Goal: Task Accomplishment & Management: Manage account settings

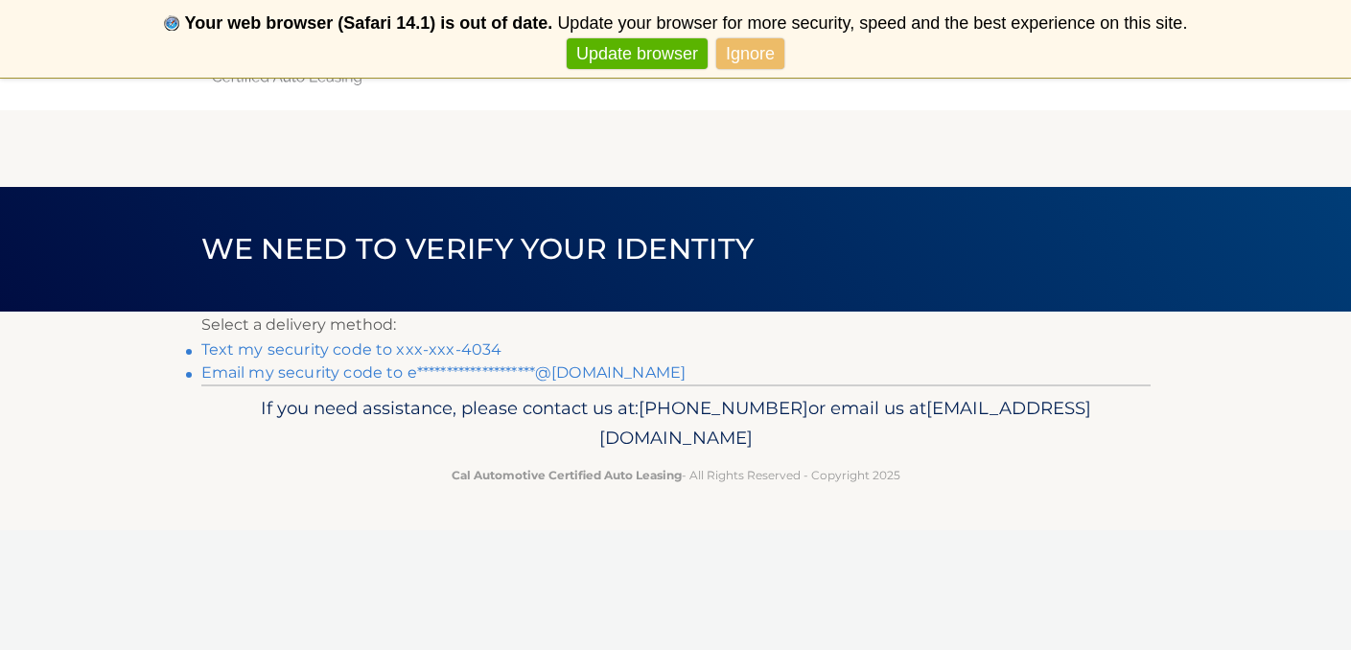
click at [275, 347] on link "Text my security code to xxx-xxx-4034" at bounding box center [351, 349] width 301 height 18
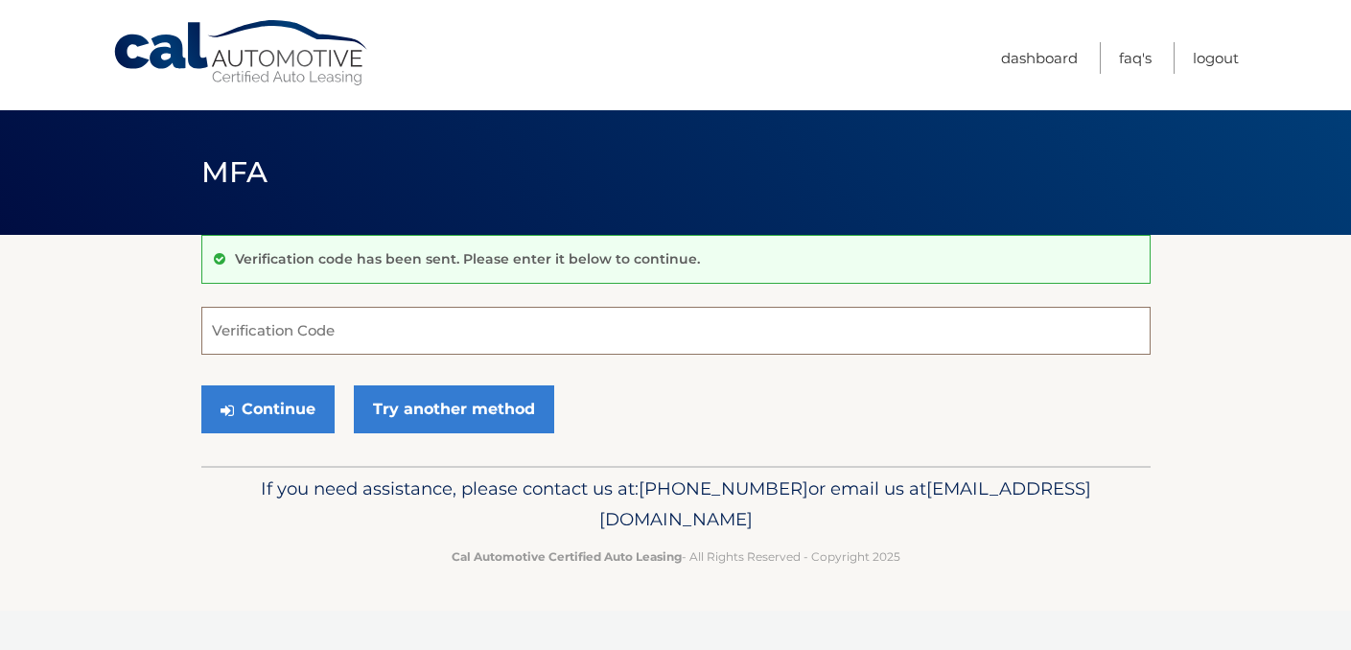
click at [277, 329] on input "Verification Code" at bounding box center [675, 331] width 949 height 48
type input "061804"
click at [267, 409] on button "Continue" at bounding box center [267, 410] width 133 height 48
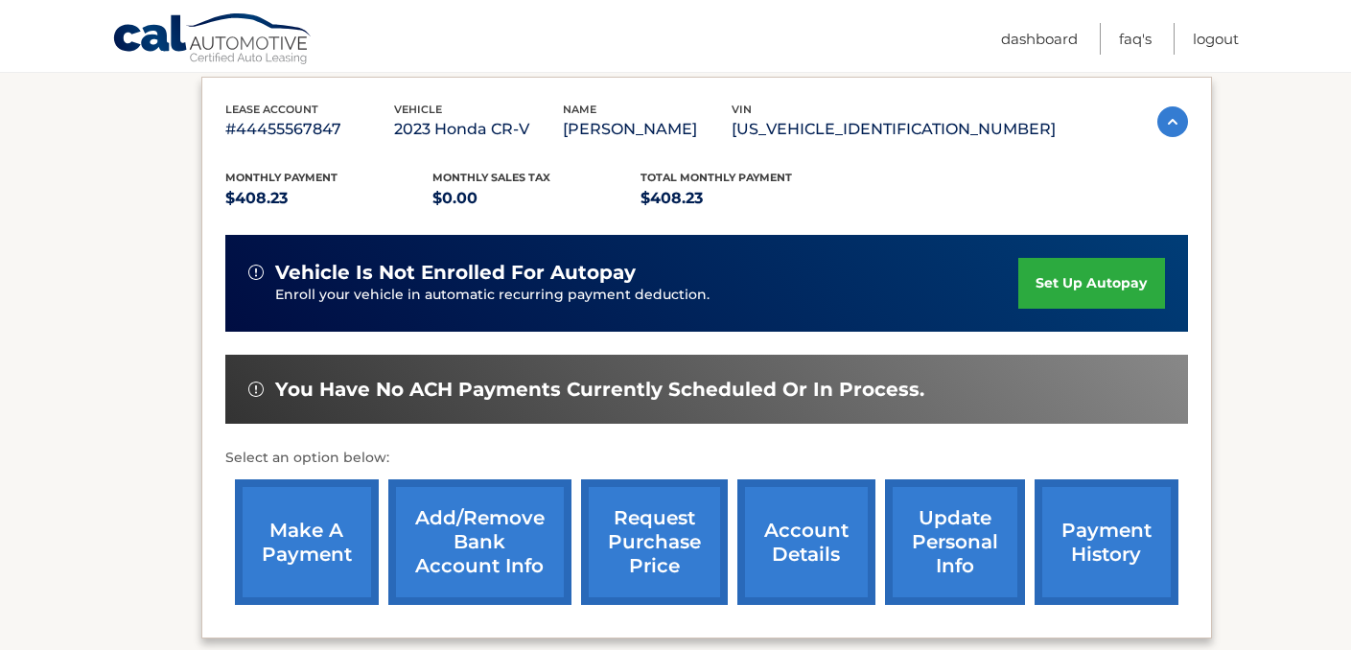
scroll to position [321, 0]
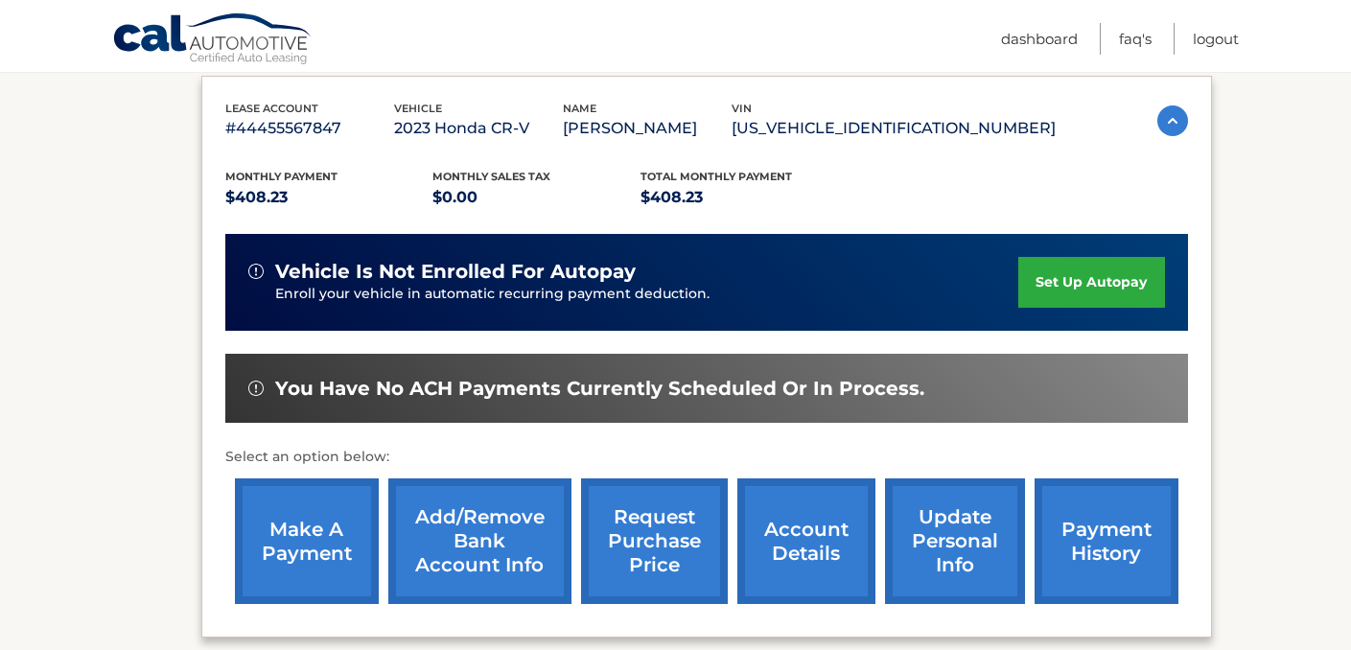
click at [332, 536] on link "make a payment" at bounding box center [307, 542] width 144 height 126
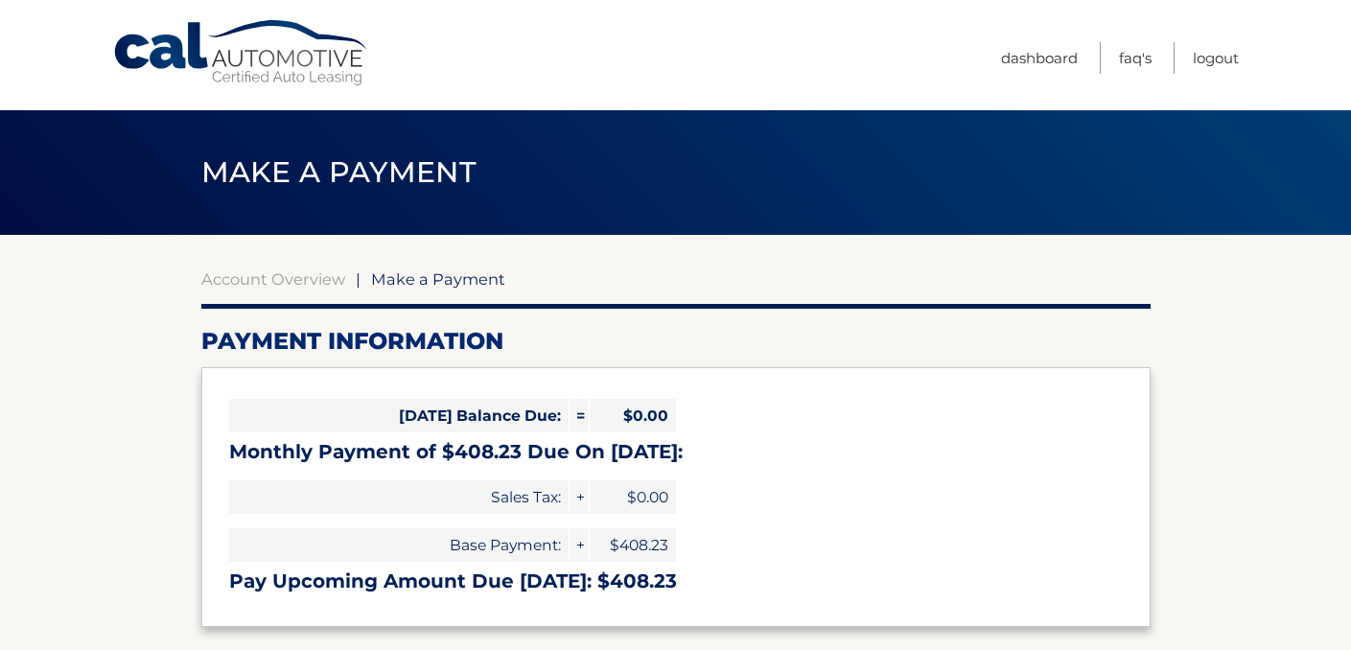
select select "ODZkZGIzZWMtOTY5ZC00NDZmLWE2NTgtMzZiZmM1MWMzZDY3"
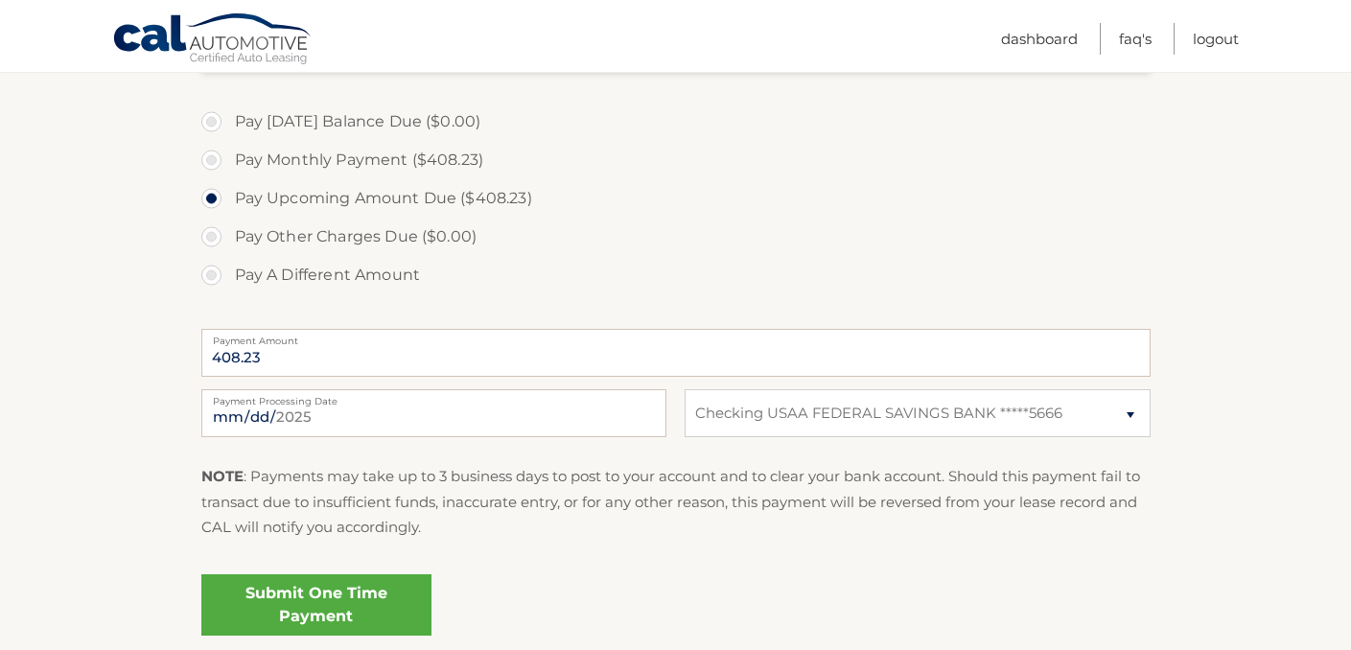
scroll to position [598, 0]
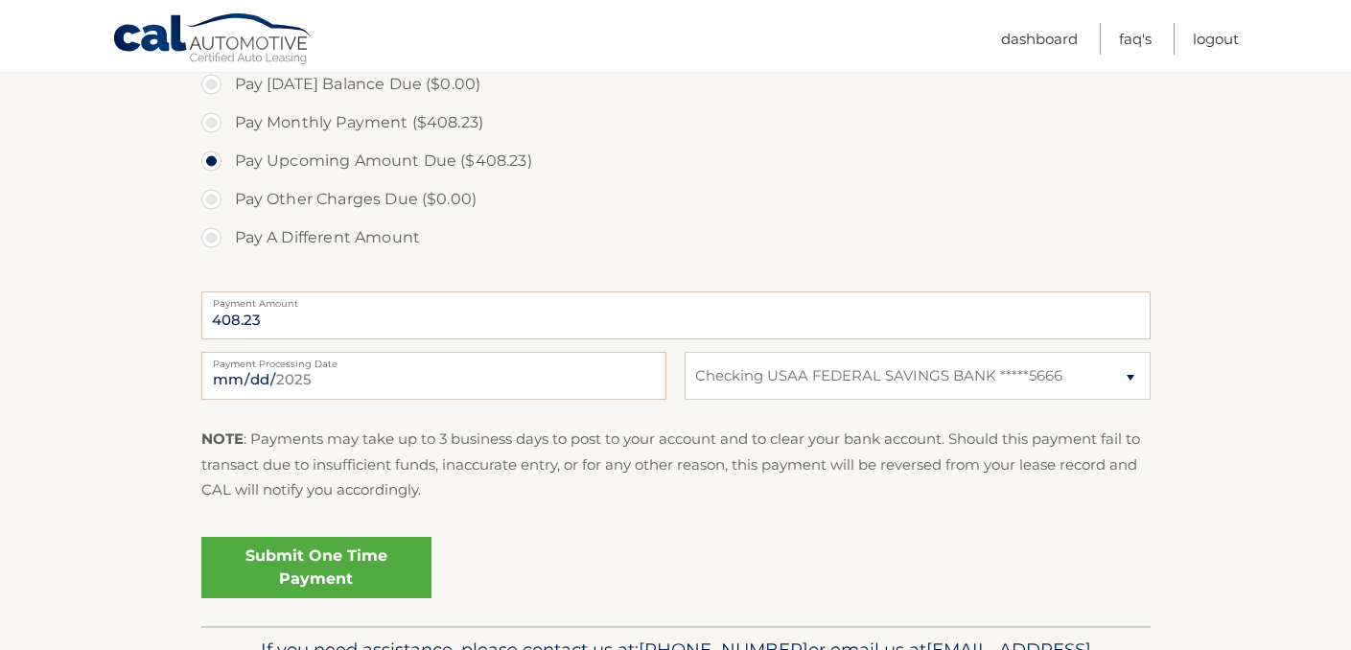
click at [333, 571] on link "Submit One Time Payment" at bounding box center [316, 567] width 230 height 61
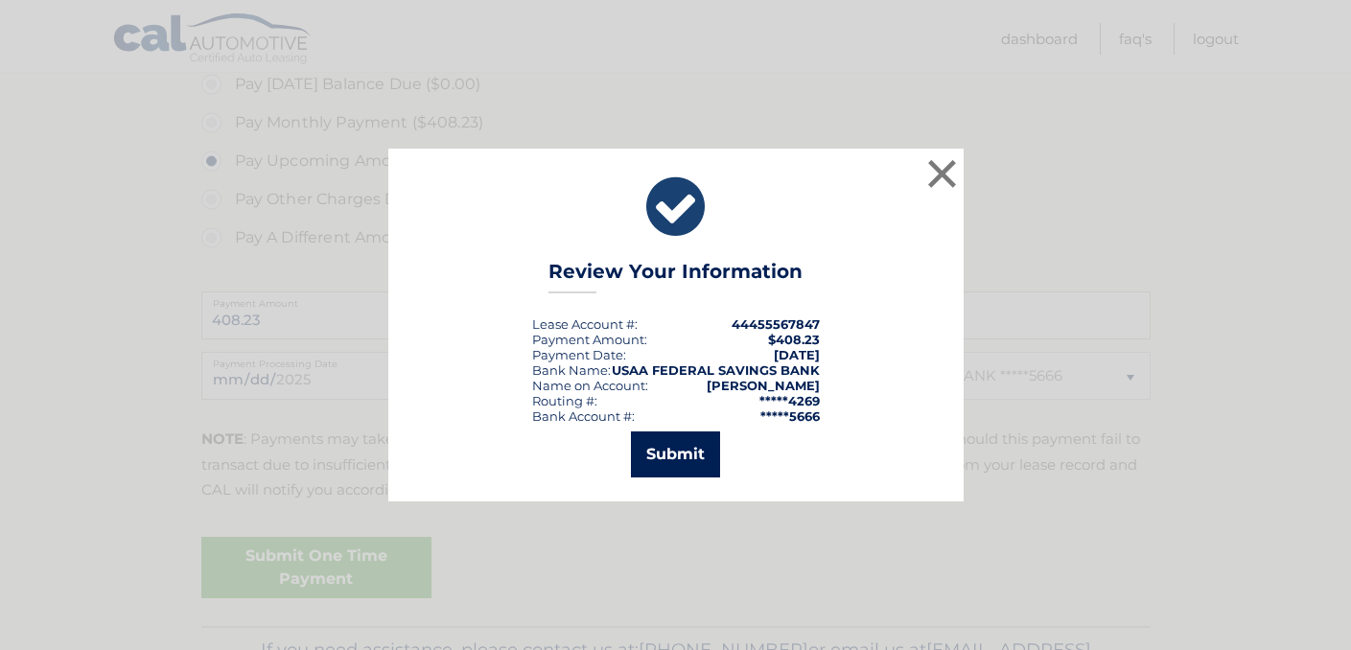
click at [685, 453] on button "Submit" at bounding box center [675, 455] width 89 height 46
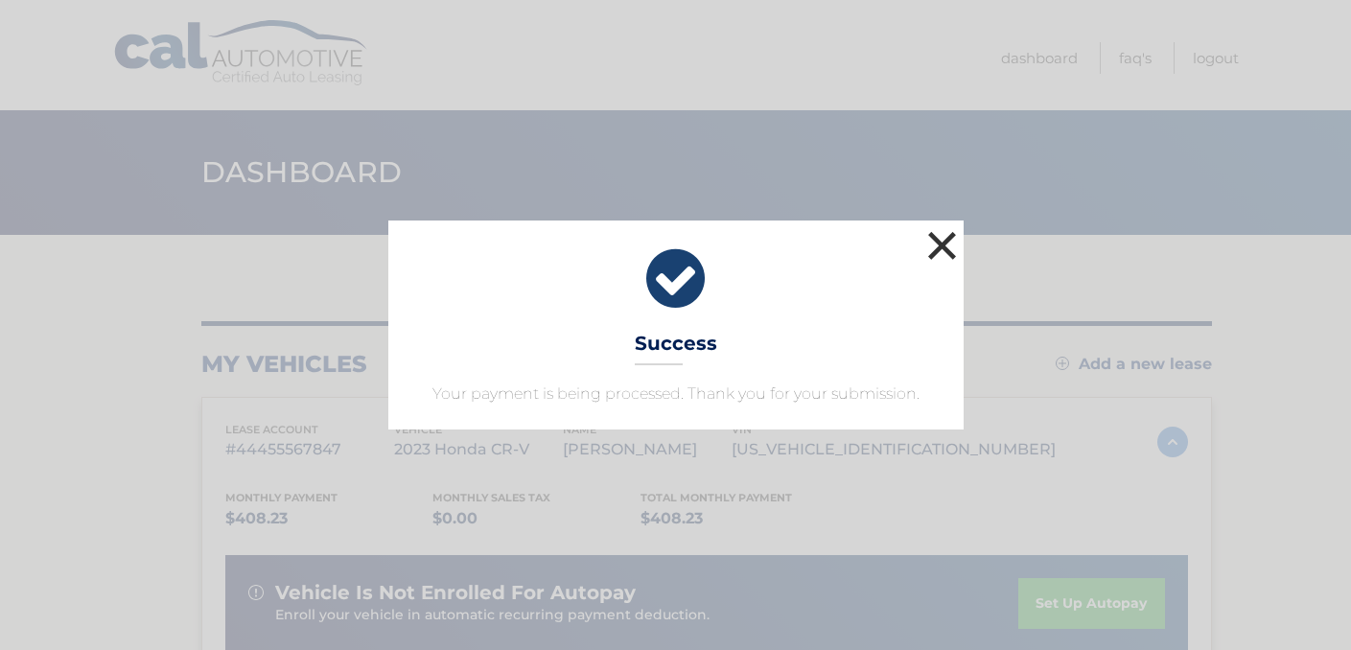
click at [940, 245] on button "×" at bounding box center [943, 245] width 38 height 38
